Goal: Navigation & Orientation: Find specific page/section

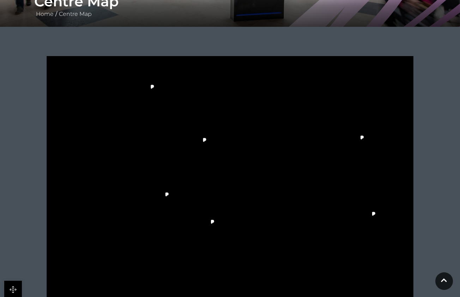
scroll to position [249, 0]
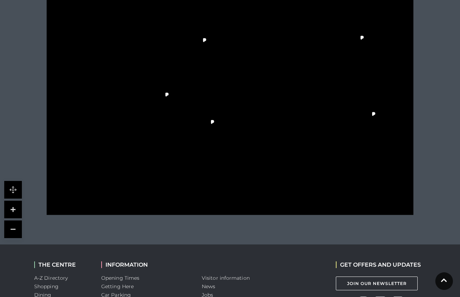
click at [16, 210] on link at bounding box center [13, 210] width 18 height 18
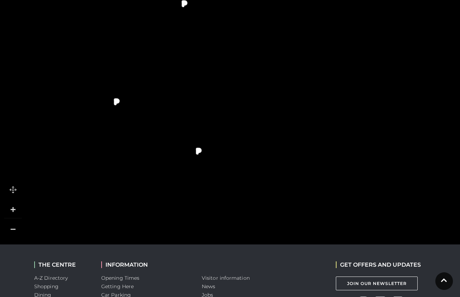
click at [16, 210] on link at bounding box center [13, 210] width 18 height 18
